Goal: Check status: Check status

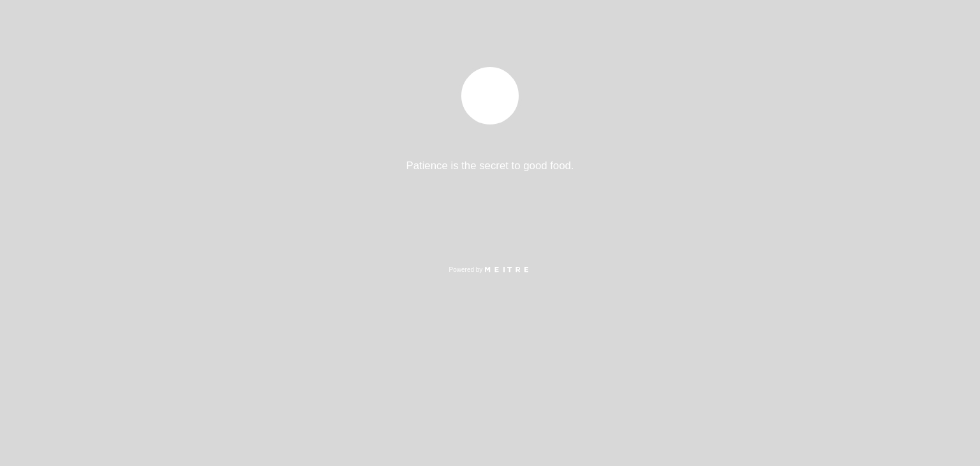
select select "es"
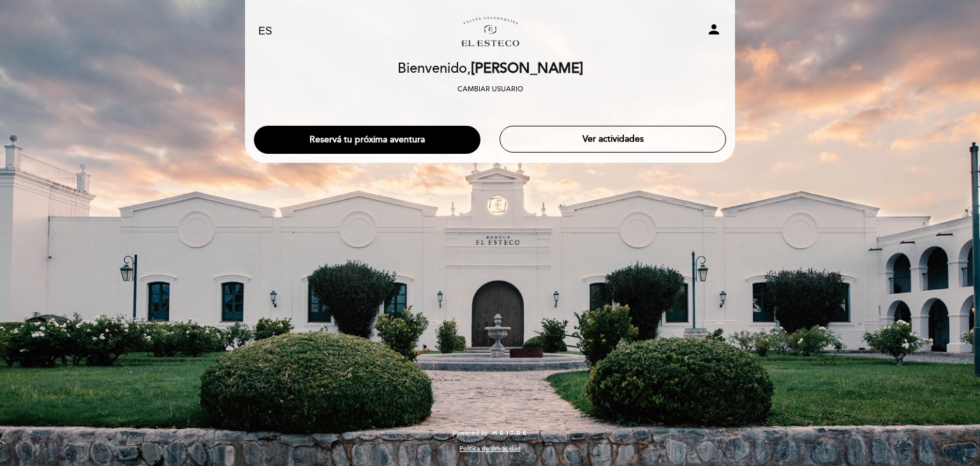
click at [720, 31] on icon "person" at bounding box center [713, 29] width 15 height 15
select select "es"
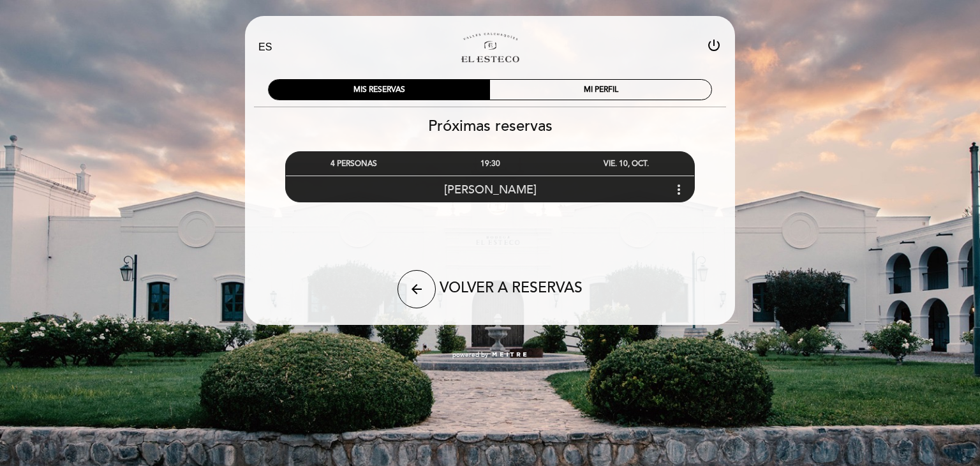
click at [510, 190] on span "[PERSON_NAME]" at bounding box center [490, 189] width 92 height 14
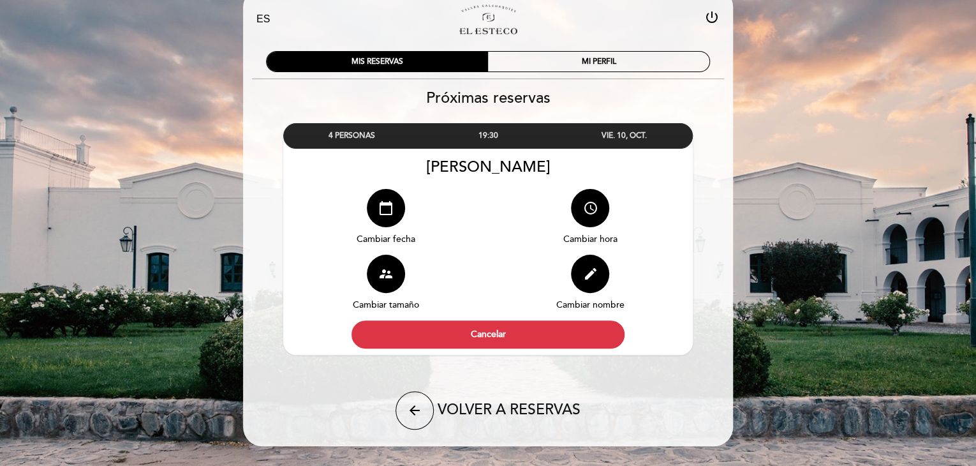
scroll to position [55, 0]
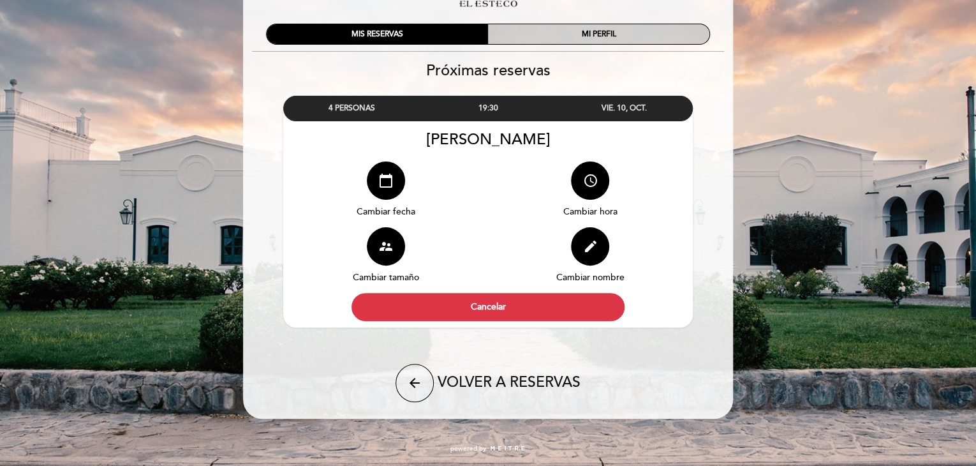
click at [579, 36] on div "MI PERFIL" at bounding box center [598, 34] width 221 height 20
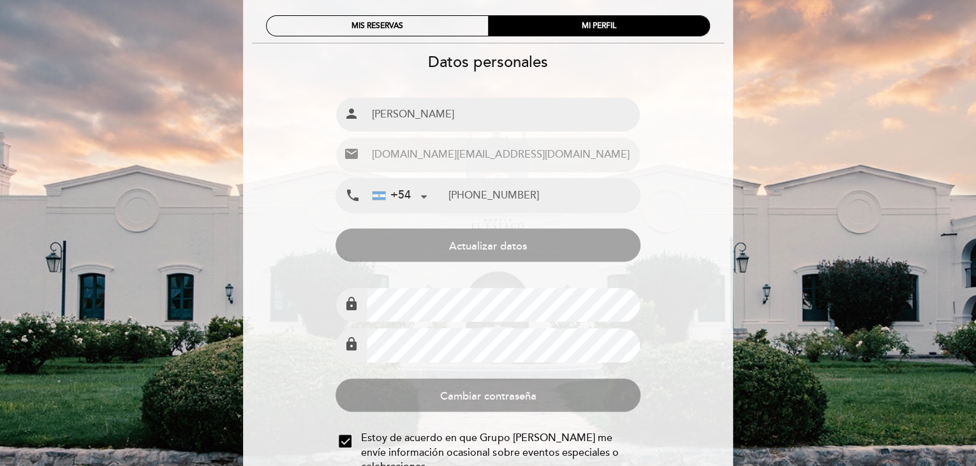
scroll to position [64, 0]
click at [429, 29] on div "MIS RESERVAS" at bounding box center [377, 26] width 221 height 20
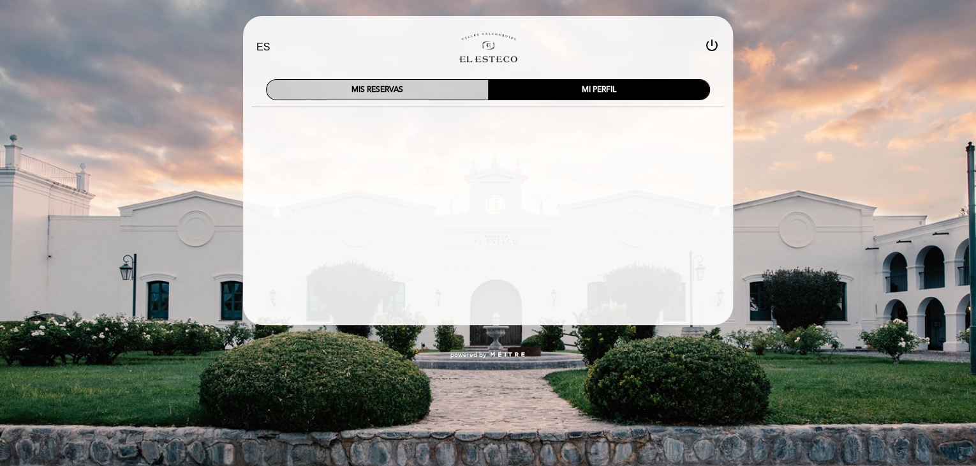
scroll to position [0, 0]
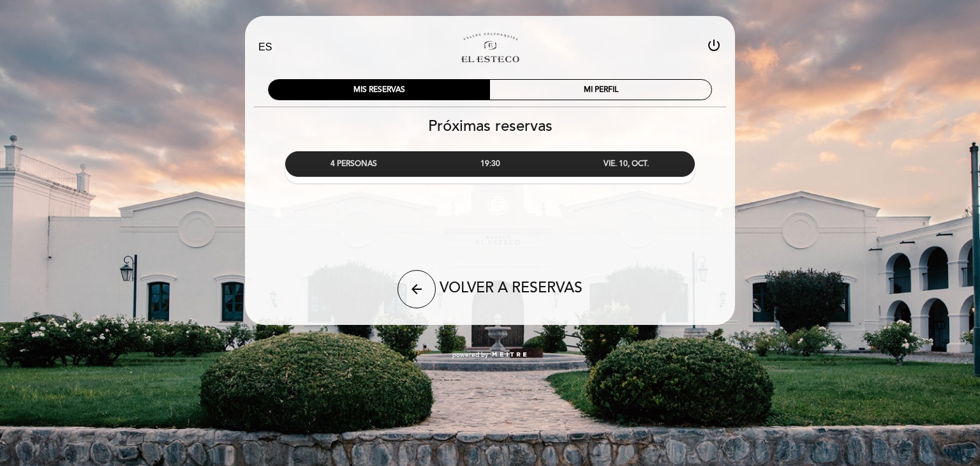
click at [567, 166] on div "VIE. 10, OCT." at bounding box center [626, 164] width 136 height 24
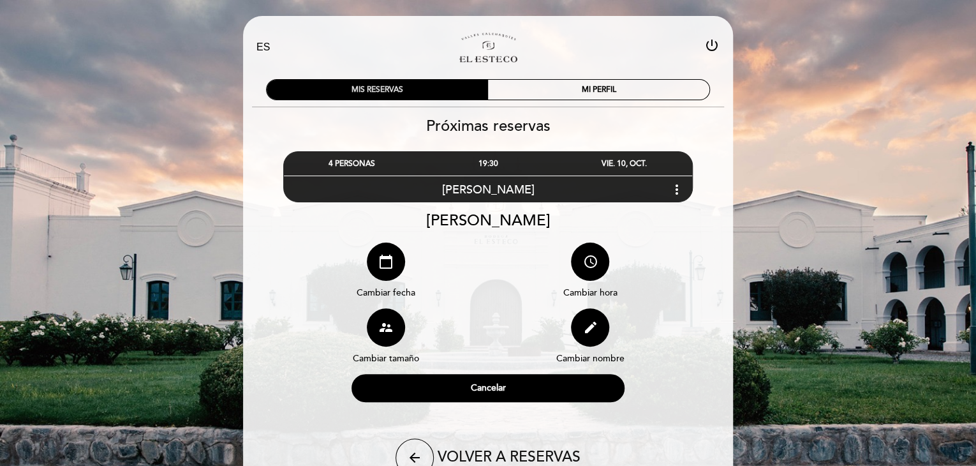
click at [401, 96] on div "MIS RESERVAS" at bounding box center [377, 90] width 221 height 20
click at [478, 169] on div "19:30" at bounding box center [488, 164] width 136 height 24
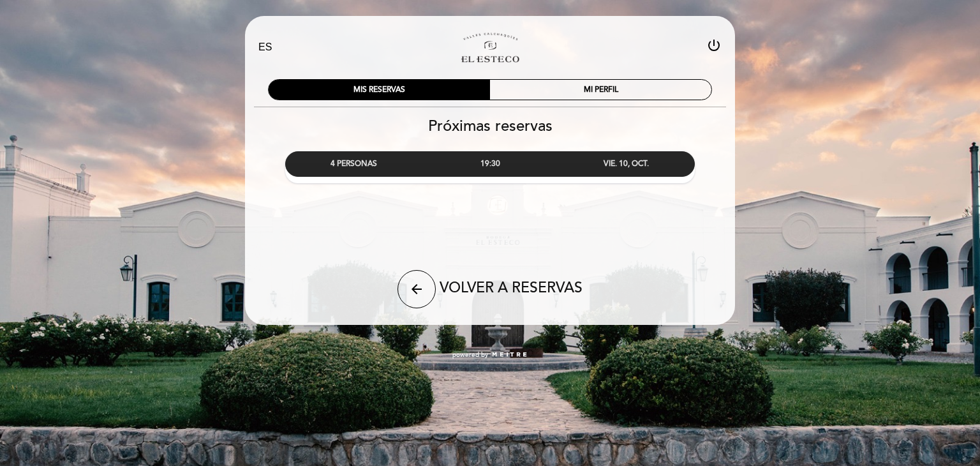
click at [482, 166] on div "19:30" at bounding box center [490, 164] width 136 height 24
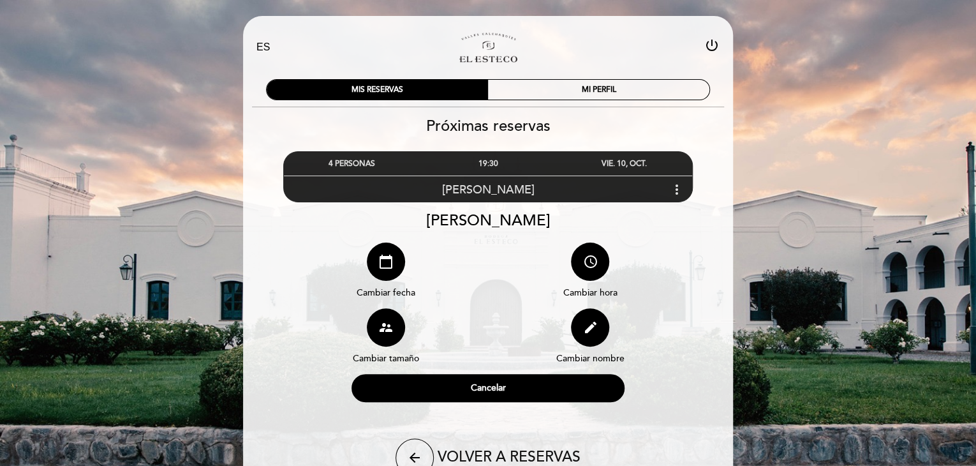
click at [484, 189] on span "[PERSON_NAME]" at bounding box center [488, 189] width 92 height 14
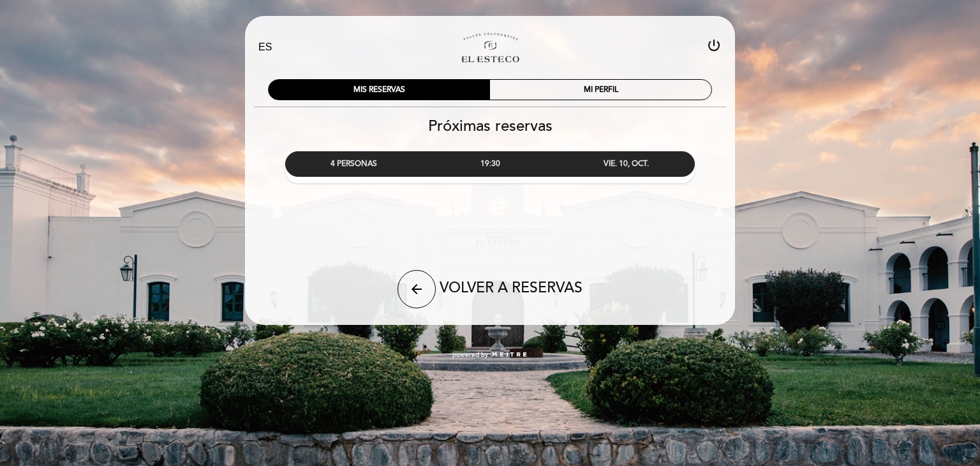
click at [482, 166] on div "19:30" at bounding box center [490, 164] width 136 height 24
